Goal: Find contact information: Find contact information

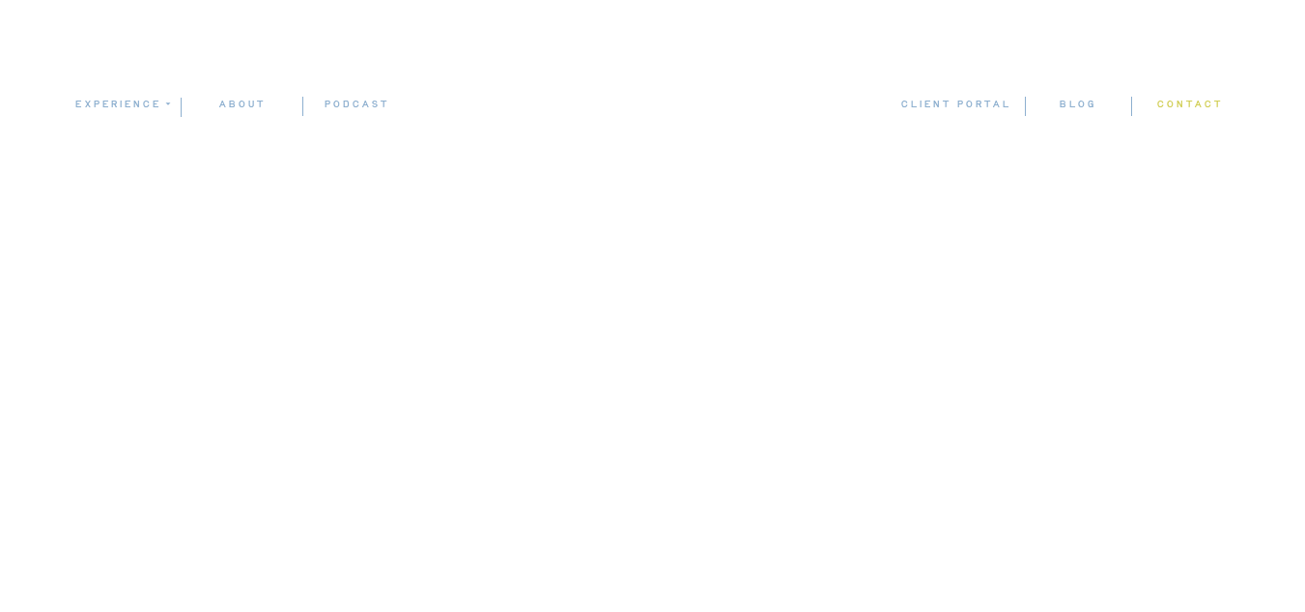
click at [1184, 107] on nav "contact" at bounding box center [1190, 105] width 68 height 19
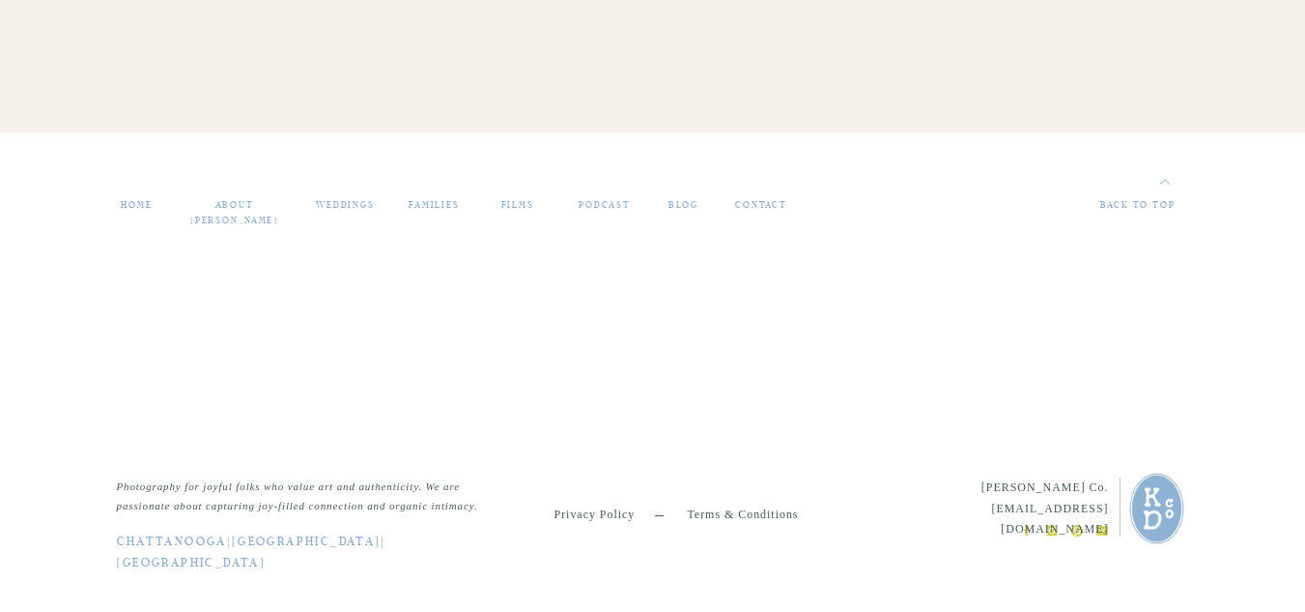
scroll to position [2258, 0]
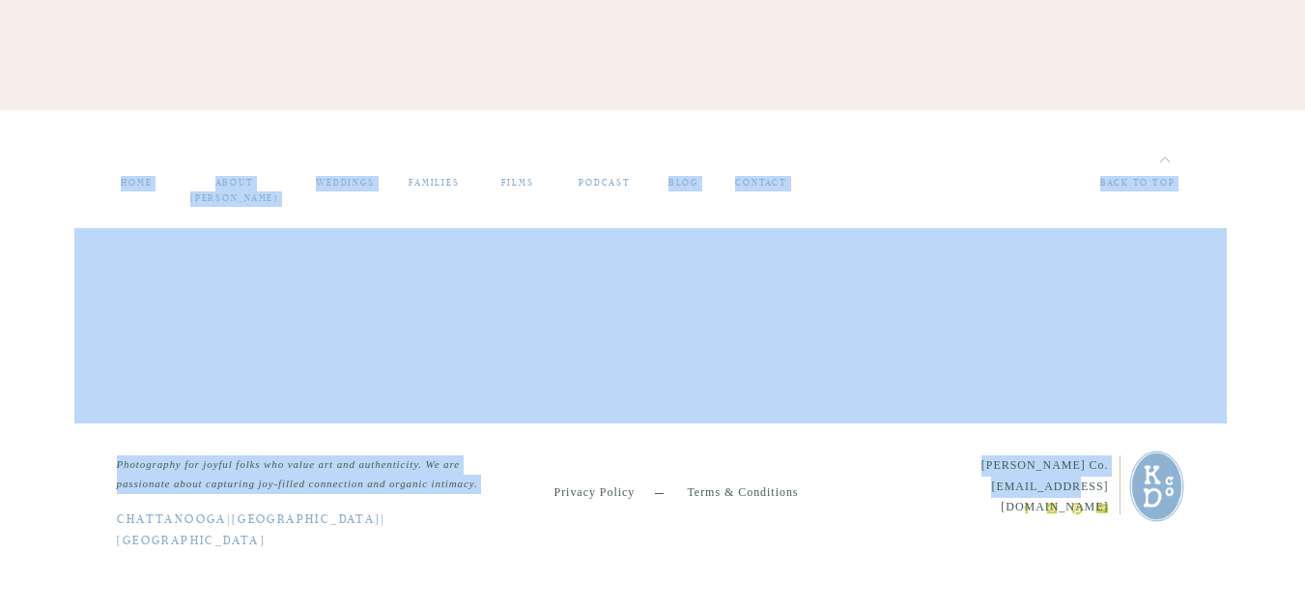
drag, startPoint x: 1109, startPoint y: 481, endPoint x: 1007, endPoint y: 479, distance: 102.4
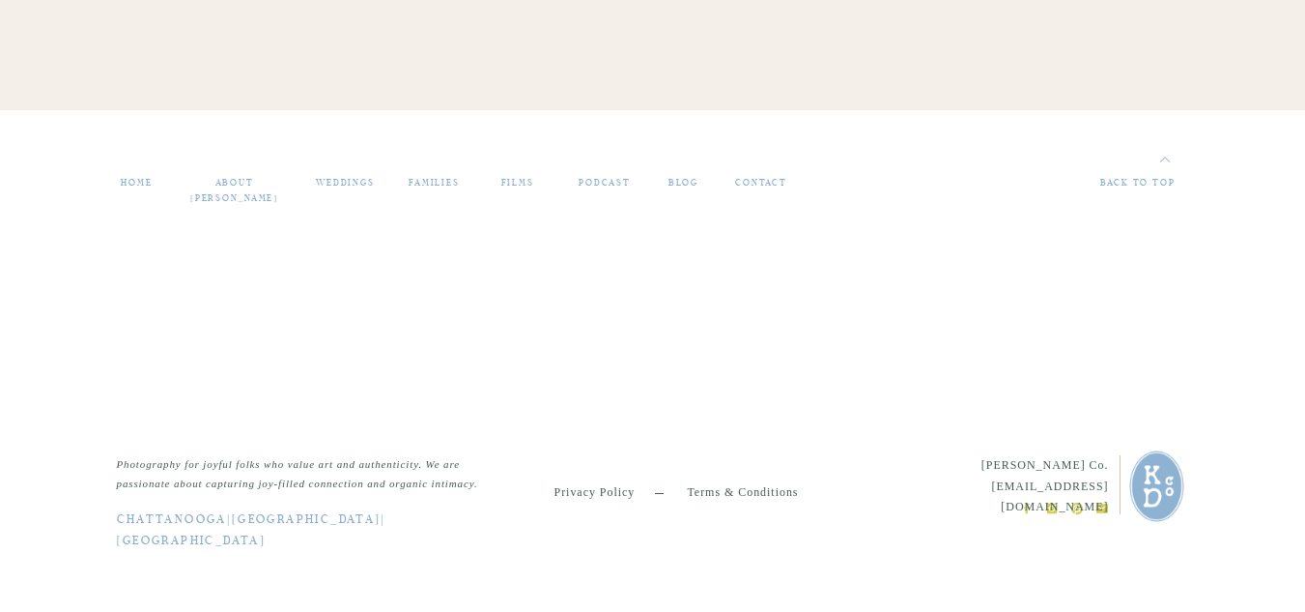
drag, startPoint x: 940, startPoint y: 485, endPoint x: 1107, endPoint y: 483, distance: 167.1
click at [1107, 483] on p "Kelsey Dawn Co. kelsey@kelseydawnphoto.com" at bounding box center [1015, 475] width 188 height 40
copy p "[EMAIL_ADDRESS][DOMAIN_NAME]"
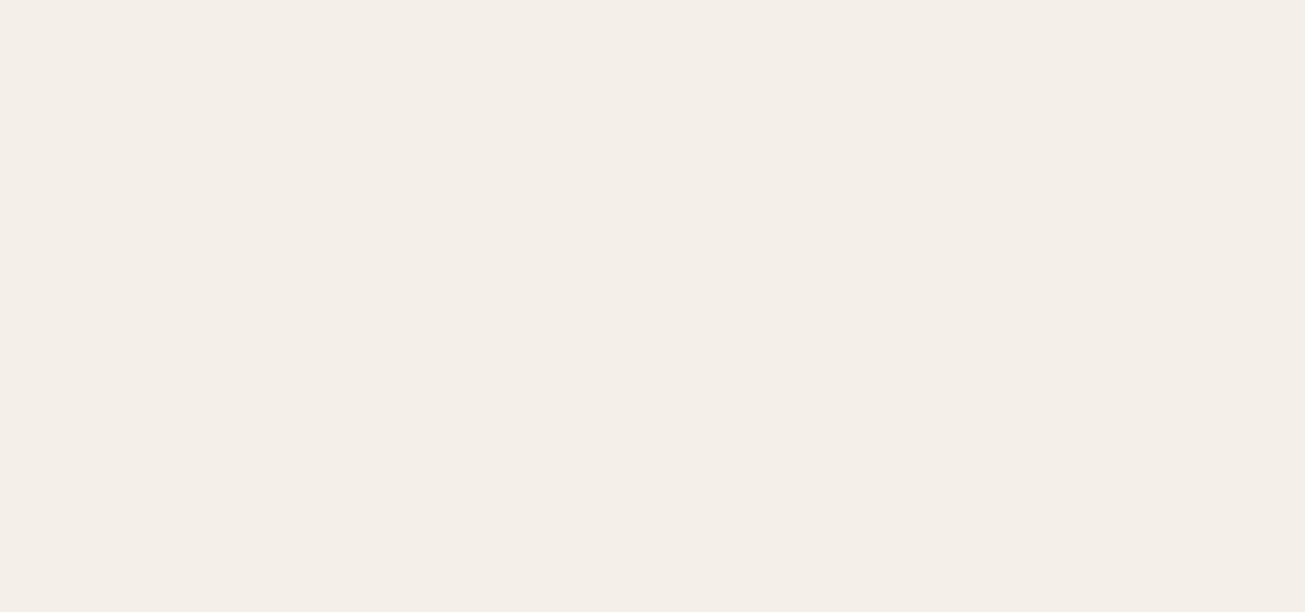
scroll to position [1388, 0]
